Goal: Information Seeking & Learning: Learn about a topic

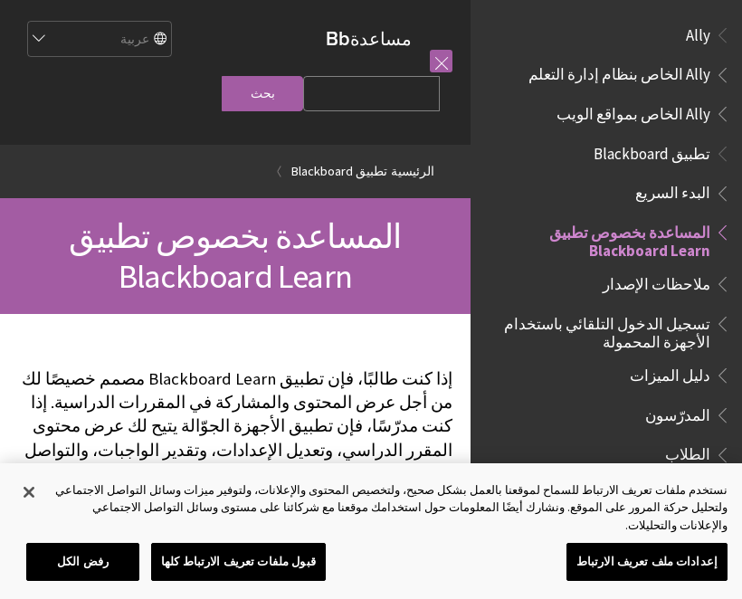
scroll to position [187, 0]
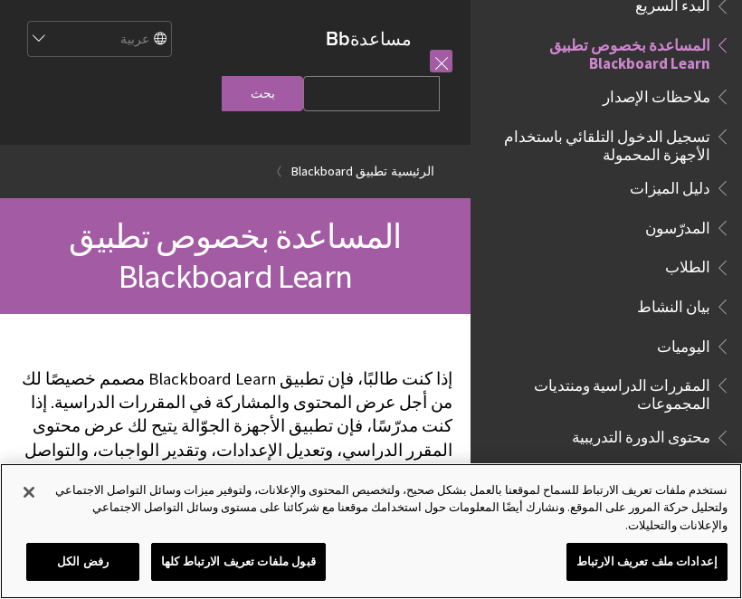
click at [292, 552] on button "قبول ملفات تعريف الارتباط كلها" at bounding box center [238, 562] width 175 height 38
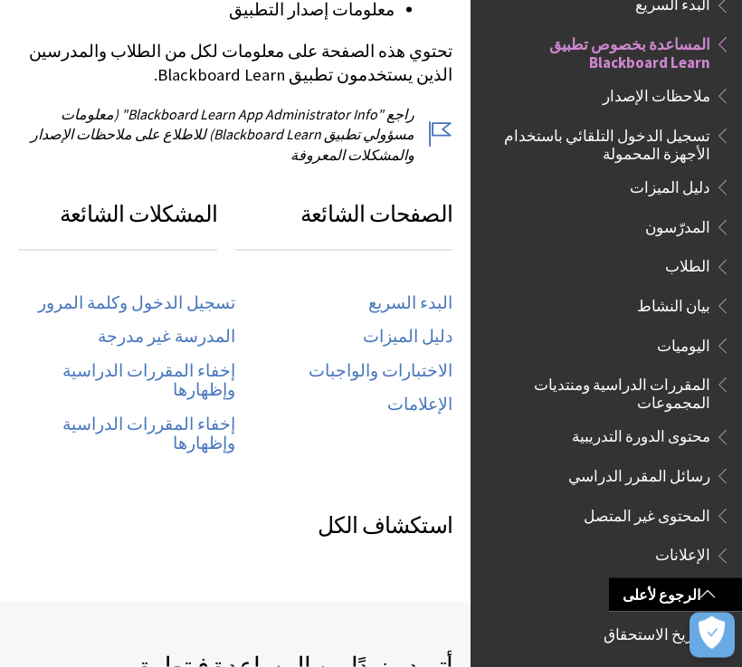
scroll to position [857, 0]
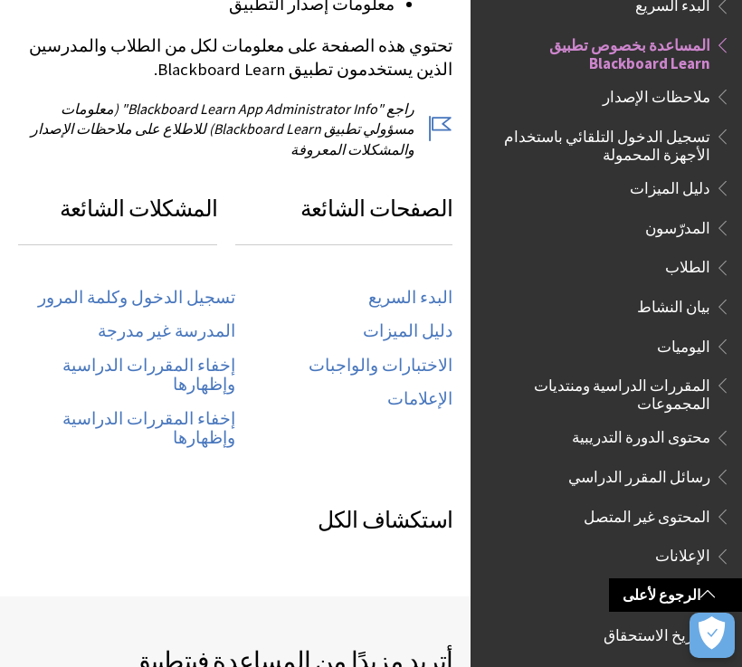
click at [705, 461] on span "رسائل المقرر الدراسي" at bounding box center [639, 473] width 142 height 24
click at [707, 461] on span "رسائل المقرر الدراسي" at bounding box center [639, 473] width 142 height 24
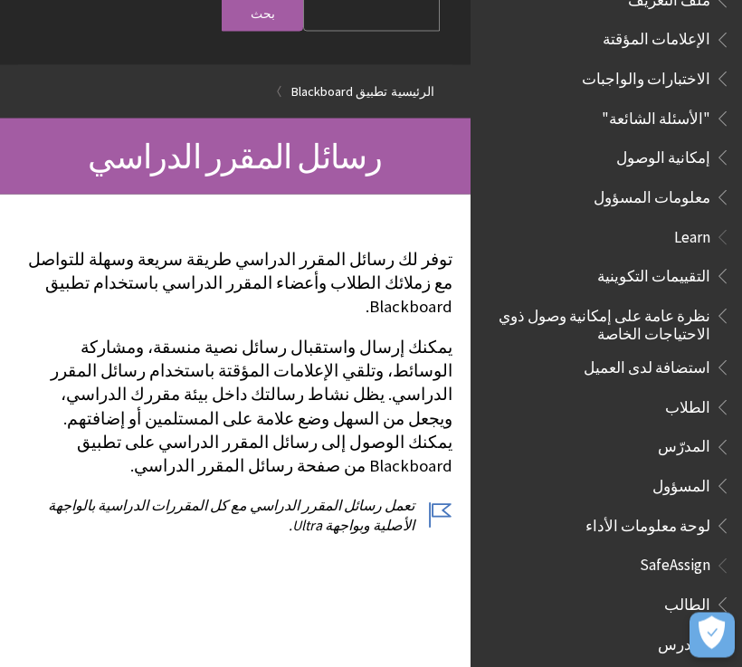
scroll to position [81, 0]
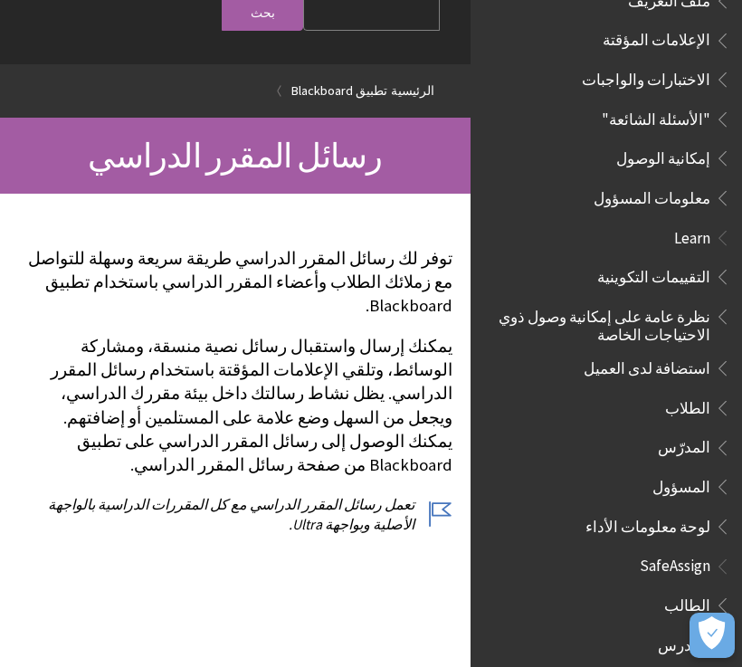
click at [698, 590] on span "الطالب" at bounding box center [687, 602] width 46 height 24
